Goal: Information Seeking & Learning: Check status

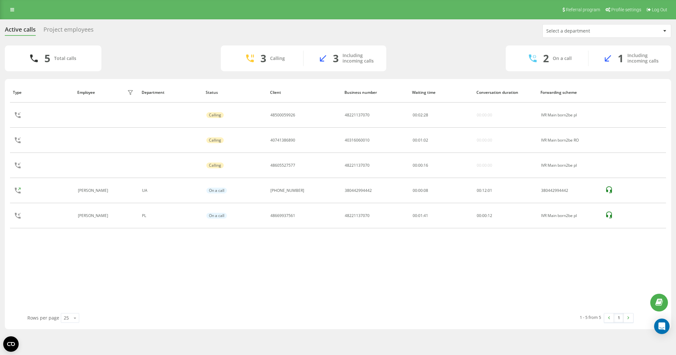
click at [267, 253] on div "Type Employee filter Department Status Client Business number Waiting time Conv…" at bounding box center [338, 197] width 656 height 231
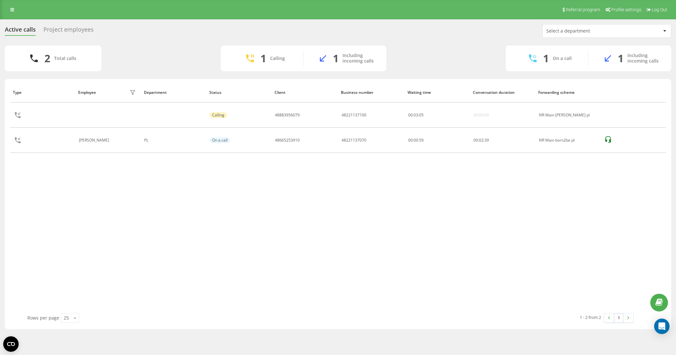
click at [81, 33] on div "Project employees" at bounding box center [68, 31] width 50 height 10
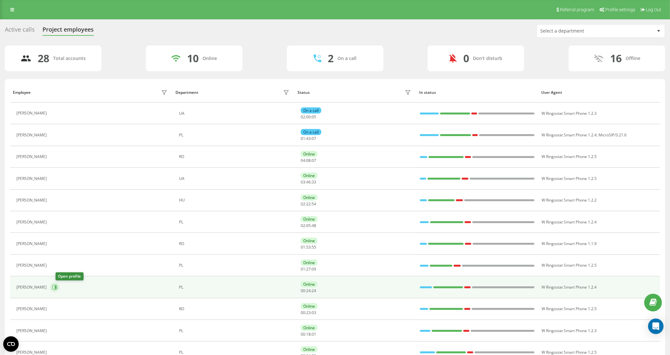
click at [57, 286] on icon at bounding box center [54, 286] width 5 height 5
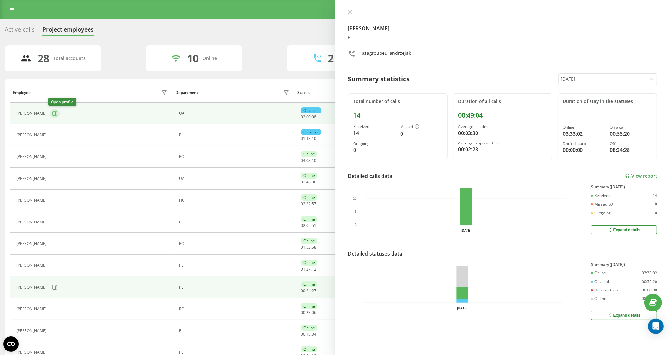
click at [52, 114] on icon at bounding box center [54, 113] width 5 height 5
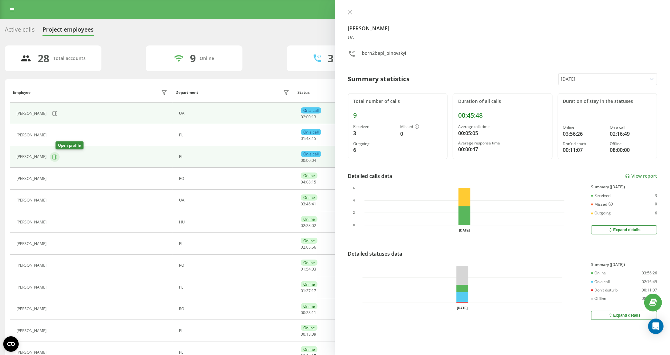
click at [57, 157] on icon at bounding box center [54, 156] width 5 height 5
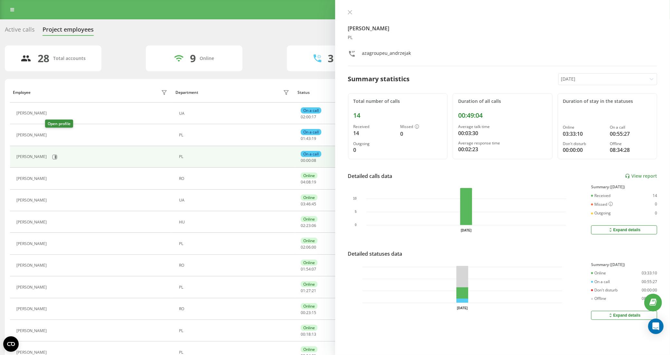
click at [54, 134] on icon at bounding box center [55, 134] width 2 height 3
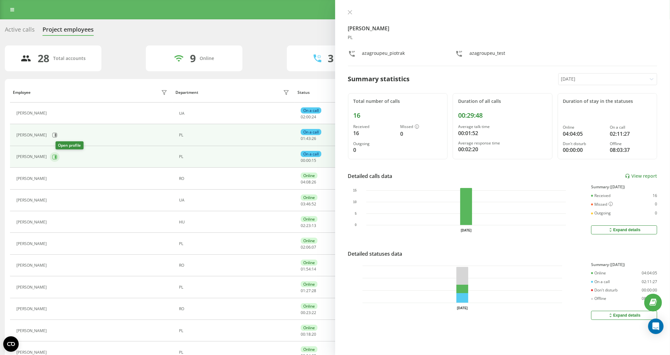
click at [60, 161] on button at bounding box center [55, 157] width 10 height 10
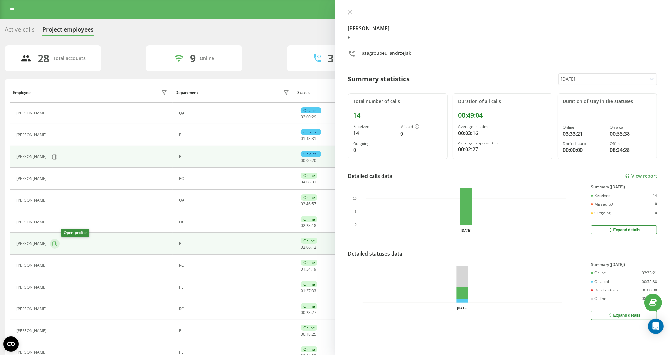
click at [57, 244] on icon at bounding box center [54, 243] width 5 height 5
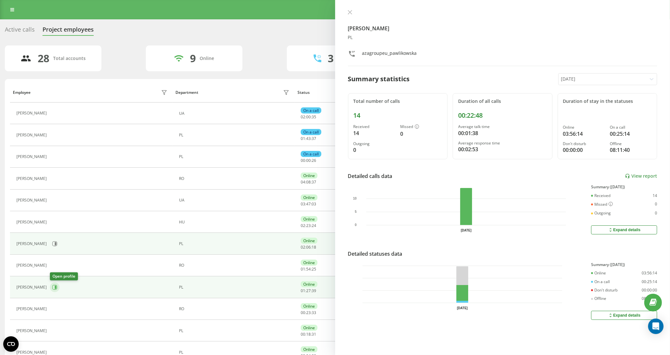
click at [57, 287] on button at bounding box center [55, 287] width 10 height 10
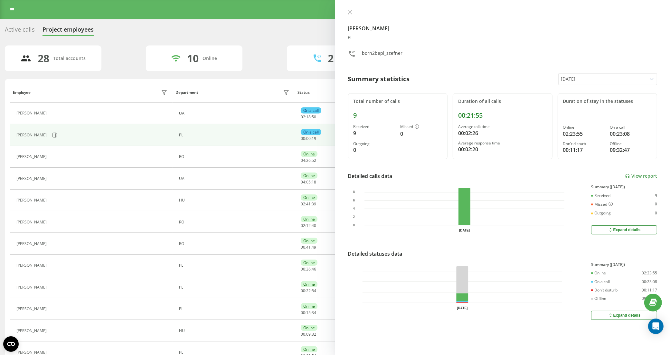
click at [350, 10] on icon at bounding box center [350, 12] width 5 height 5
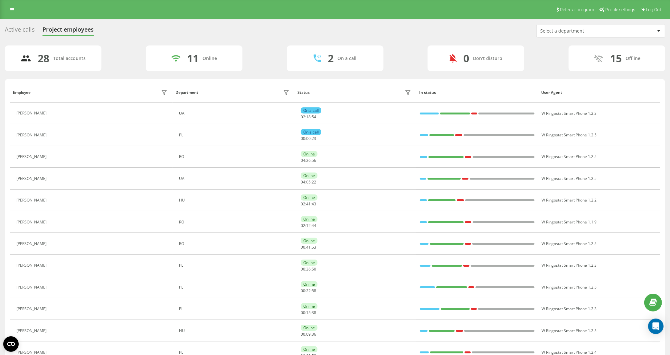
click at [20, 29] on div "Active calls" at bounding box center [20, 31] width 30 height 10
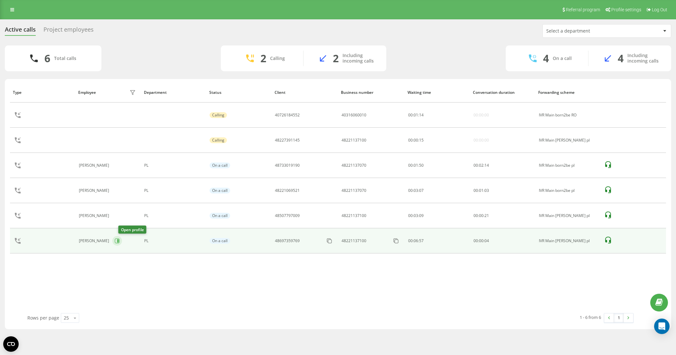
click at [120, 241] on icon at bounding box center [117, 240] width 5 height 5
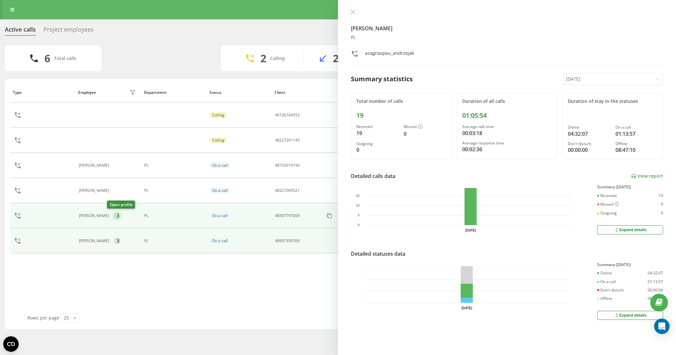
click at [115, 215] on icon at bounding box center [117, 215] width 5 height 5
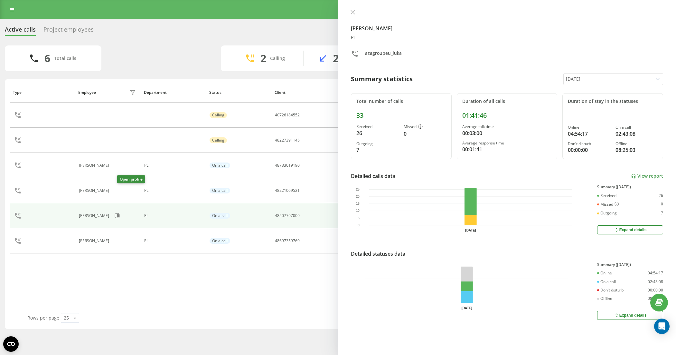
click at [119, 190] on icon at bounding box center [116, 190] width 5 height 5
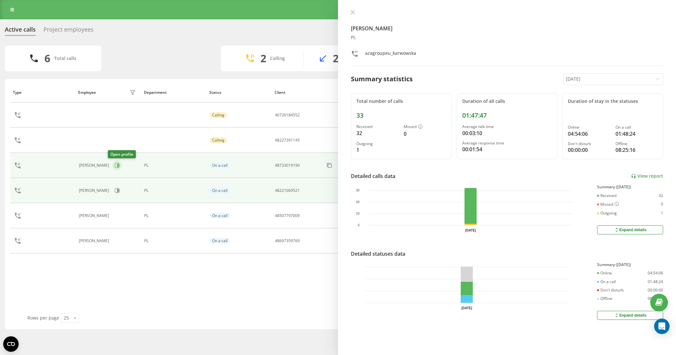
click at [115, 164] on icon at bounding box center [117, 165] width 5 height 5
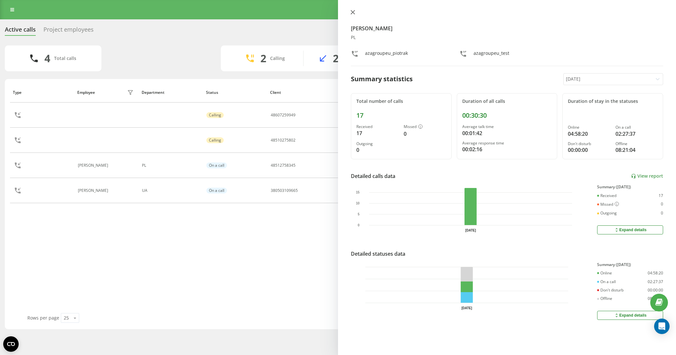
click at [353, 11] on icon at bounding box center [353, 12] width 5 height 5
